Goal: Task Accomplishment & Management: Use online tool/utility

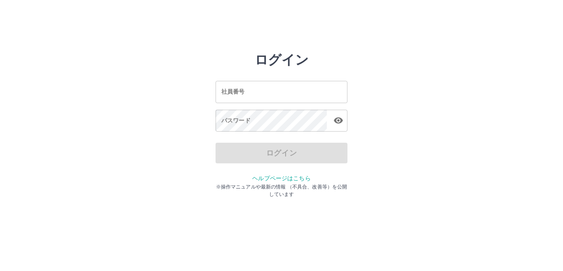
drag, startPoint x: 0, startPoint y: 0, endPoint x: 248, endPoint y: 89, distance: 263.7
click at [248, 89] on input "社員番号" at bounding box center [282, 92] width 132 height 22
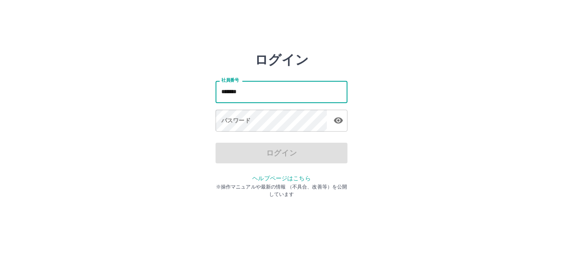
type input "*******"
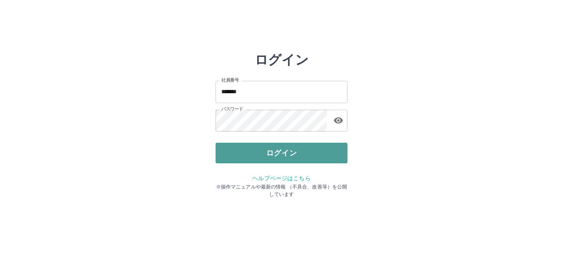
click at [312, 150] on button "ログイン" at bounding box center [282, 153] width 132 height 21
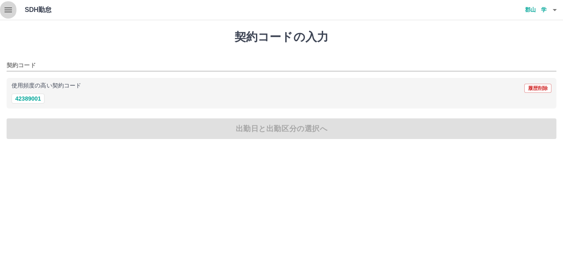
click at [8, 10] on icon "button" at bounding box center [8, 9] width 7 height 5
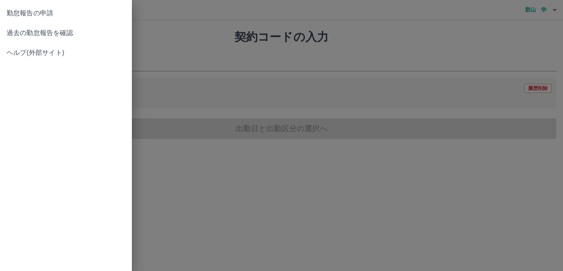
click at [25, 31] on span "過去の勤怠報告を確認" at bounding box center [66, 33] width 119 height 10
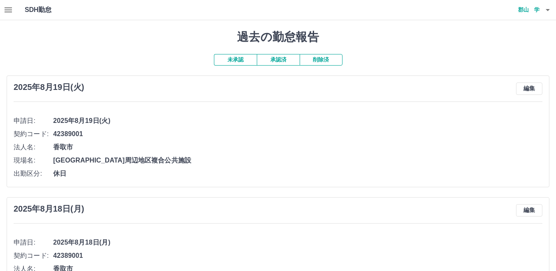
click at [277, 59] on button "承認済" at bounding box center [278, 60] width 43 height 12
click at [242, 61] on button "未承認" at bounding box center [235, 60] width 43 height 12
click at [547, 9] on icon "button" at bounding box center [548, 10] width 4 height 2
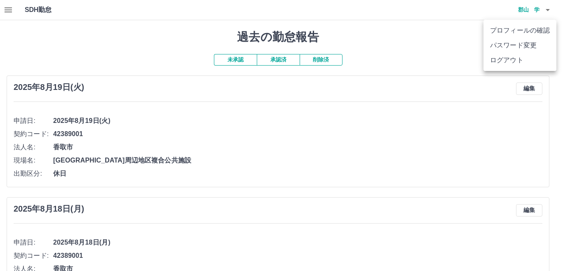
click at [513, 61] on li "ログアウト" at bounding box center [520, 60] width 73 height 15
